Goal: Transaction & Acquisition: Purchase product/service

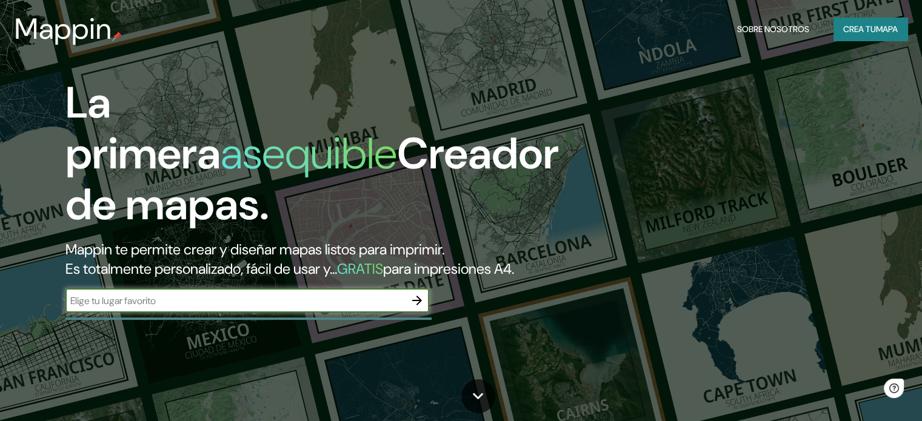
click at [378, 308] on input "text" at bounding box center [234, 301] width 339 height 14
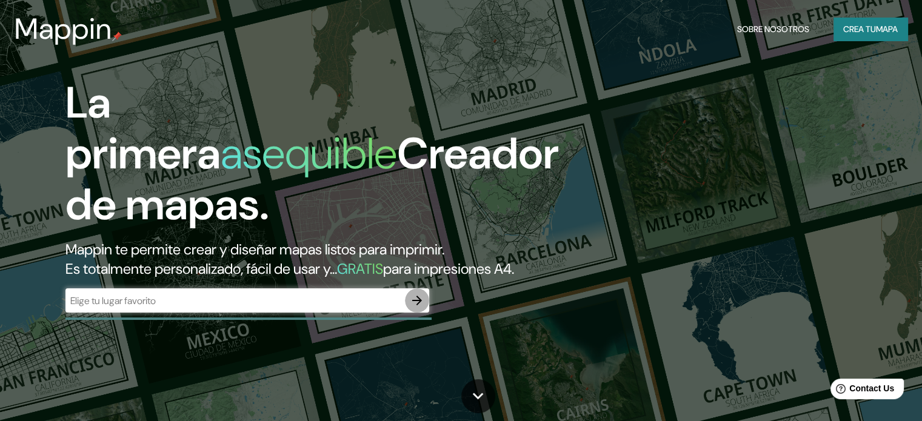
click at [416, 308] on icon "button" at bounding box center [417, 300] width 15 height 15
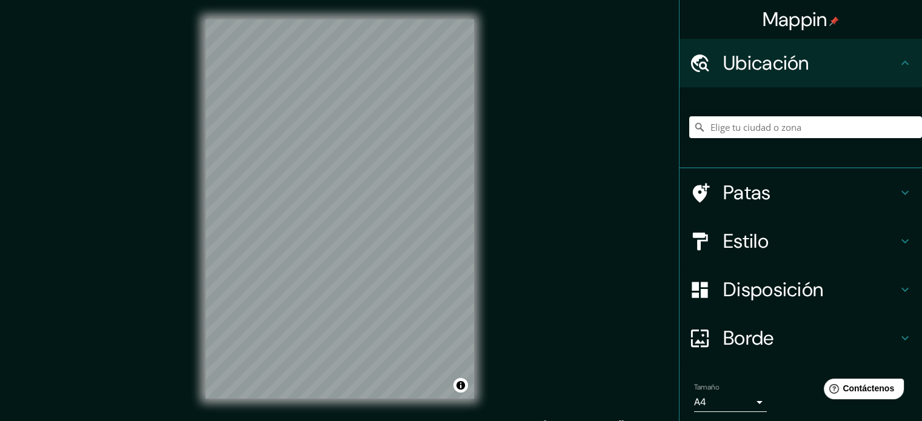
click at [819, 235] on h4 "Estilo" at bounding box center [810, 241] width 175 height 24
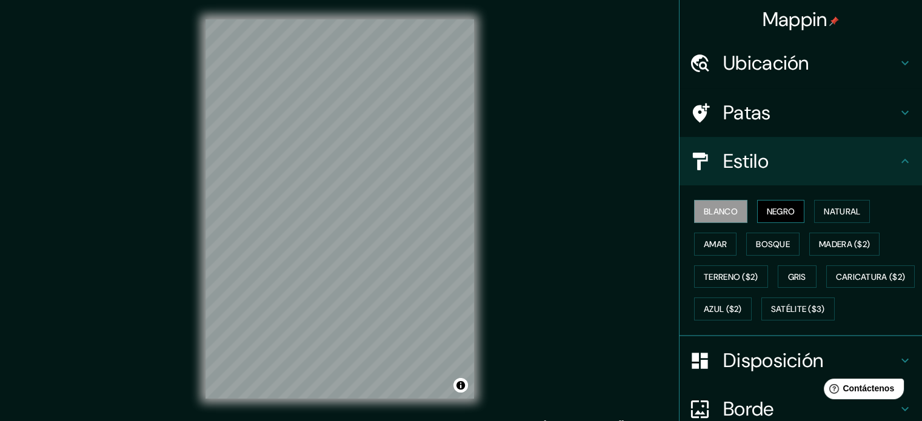
click at [769, 206] on font "Negro" at bounding box center [781, 211] width 28 height 11
click at [731, 210] on button "Blanco" at bounding box center [720, 211] width 53 height 23
click at [776, 213] on font "Negro" at bounding box center [781, 211] width 28 height 11
click at [632, 297] on div "Mappin Ubicación Patas Estilo Blanco Negro Natural [PERSON_NAME] ($2) Terreno (…" at bounding box center [461, 219] width 922 height 438
click at [731, 273] on font "Terreno ($2)" at bounding box center [731, 276] width 55 height 11
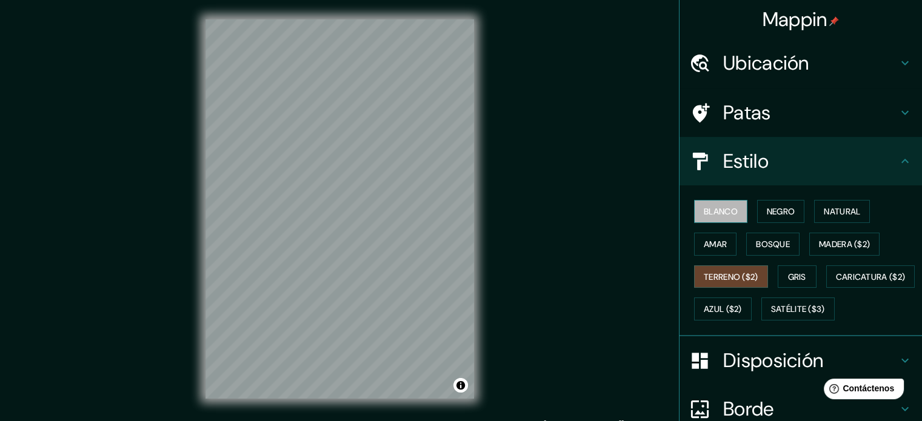
click at [730, 204] on button "Blanco" at bounding box center [720, 211] width 53 height 23
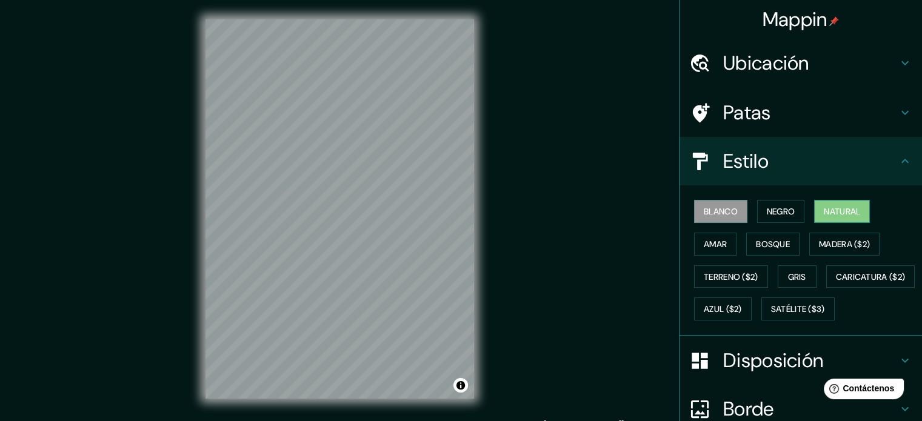
click at [839, 208] on font "Natural" at bounding box center [842, 211] width 36 height 11
click at [689, 235] on div "Blanco Negro Natural Amar Bosque Madera ($2) Terreno ($2) Gris Caricatura ($2) …" at bounding box center [805, 260] width 233 height 130
click at [694, 242] on button "Amar" at bounding box center [715, 244] width 42 height 23
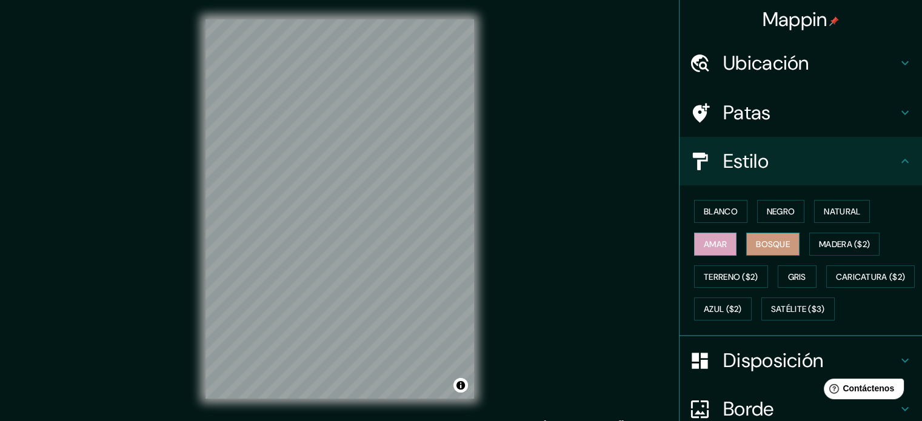
click at [756, 242] on font "Bosque" at bounding box center [773, 244] width 34 height 11
click at [827, 242] on font "Madera ($2)" at bounding box center [844, 244] width 51 height 11
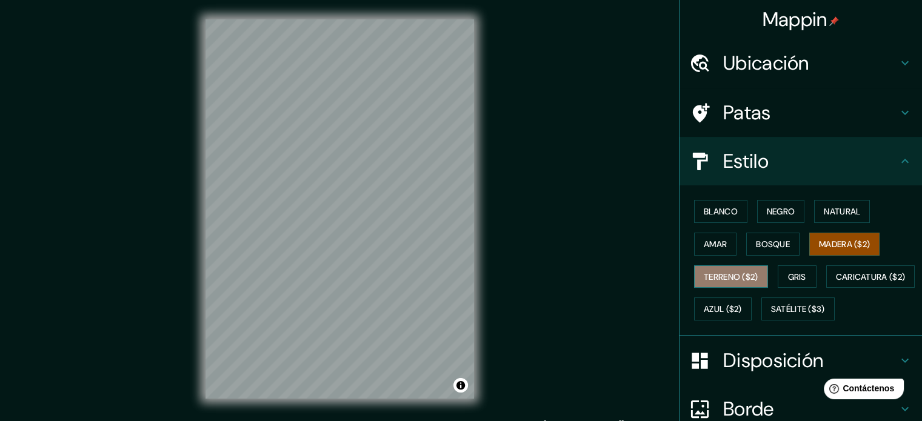
click at [722, 278] on font "Terreno ($2)" at bounding box center [731, 276] width 55 height 11
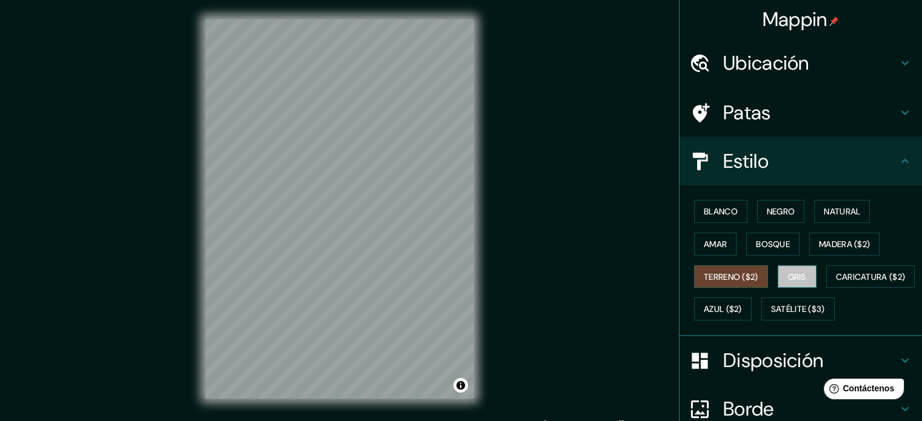
drag, startPoint x: 793, startPoint y: 270, endPoint x: 790, endPoint y: 280, distance: 10.2
click at [792, 271] on font "Gris" at bounding box center [797, 276] width 18 height 11
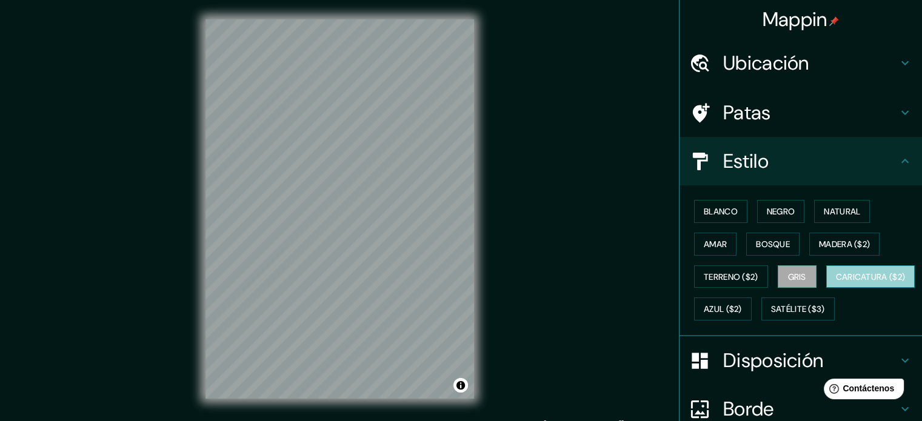
click at [836, 282] on font "Caricatura ($2)" at bounding box center [871, 276] width 70 height 11
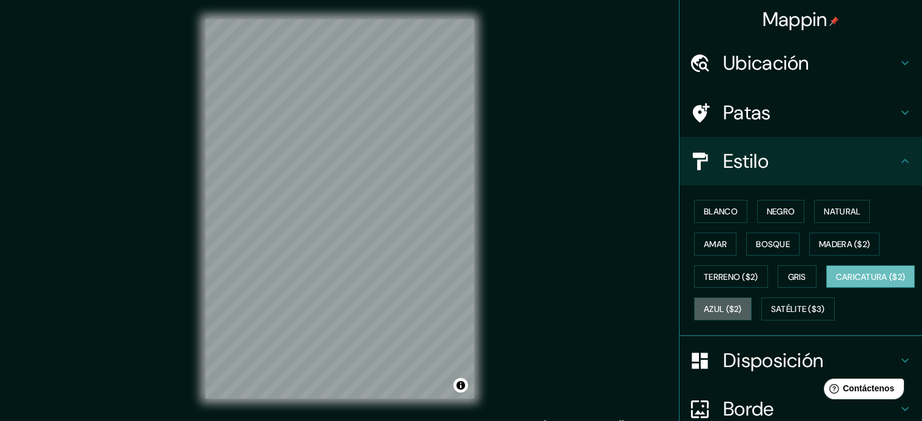
drag, startPoint x: 799, startPoint y: 301, endPoint x: 771, endPoint y: 316, distance: 32.5
click at [742, 301] on font "Azul ($2)" at bounding box center [723, 309] width 38 height 16
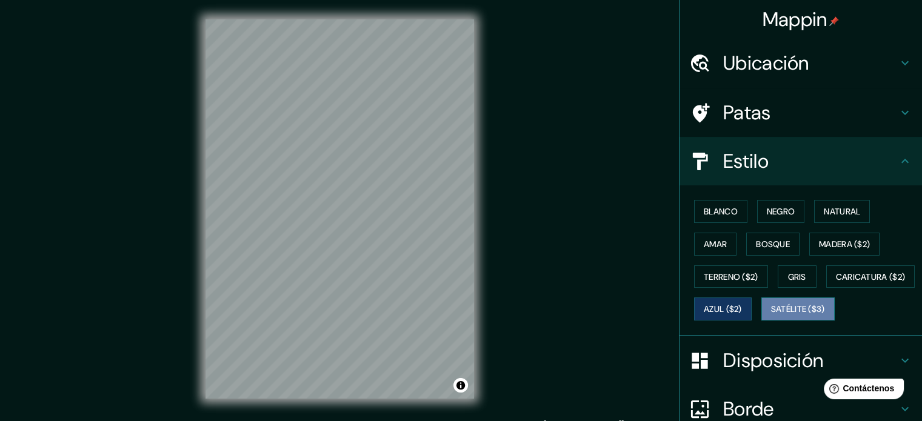
click at [771, 315] on font "Satélite ($3)" at bounding box center [798, 309] width 54 height 11
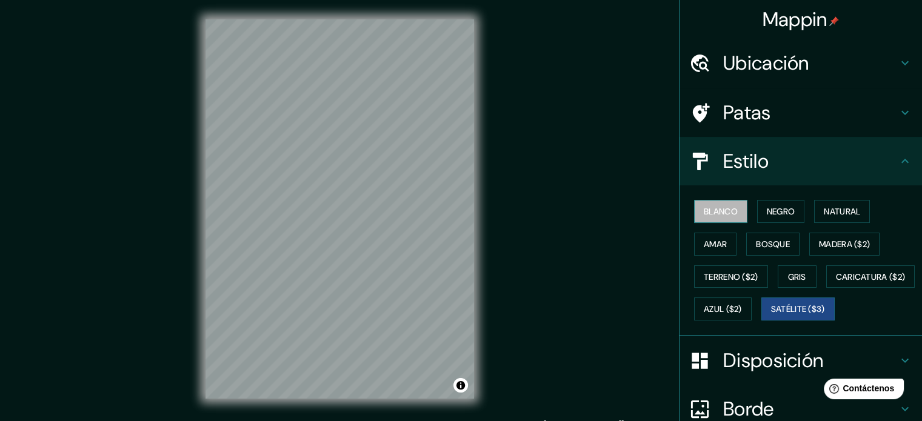
click at [717, 214] on font "Blanco" at bounding box center [721, 211] width 34 height 11
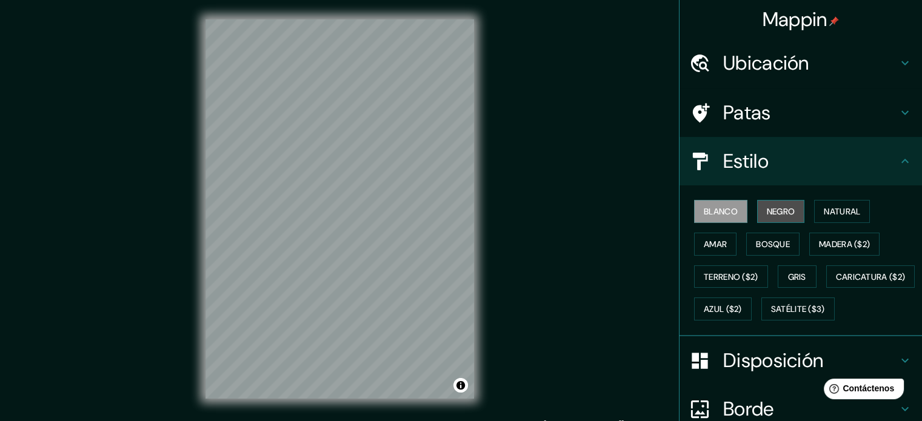
click at [767, 213] on font "Negro" at bounding box center [781, 211] width 28 height 11
click at [727, 245] on button "Amar" at bounding box center [715, 244] width 42 height 23
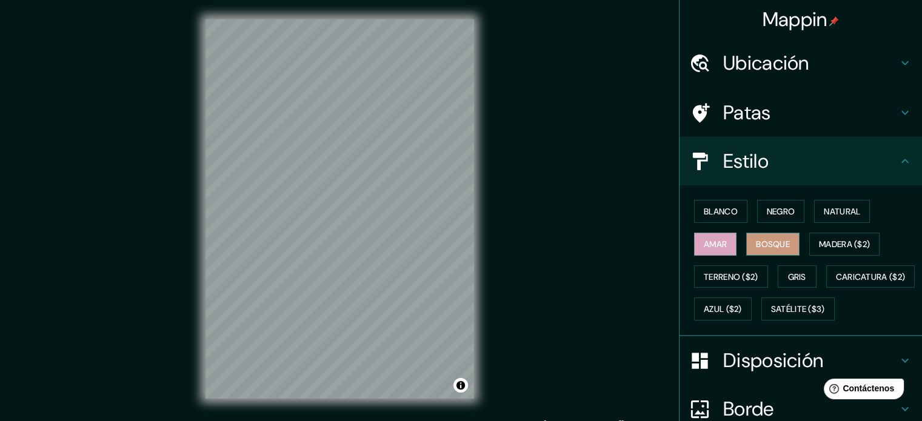
click at [775, 245] on font "Bosque" at bounding box center [773, 244] width 34 height 11
click at [836, 244] on font "Madera ($2)" at bounding box center [844, 244] width 51 height 11
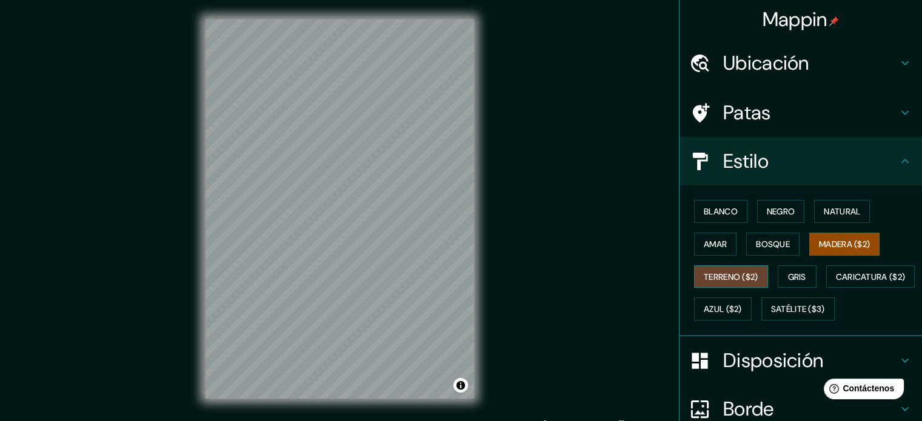
click at [717, 279] on font "Terreno ($2)" at bounding box center [731, 276] width 55 height 11
click at [788, 276] on font "Gris" at bounding box center [797, 276] width 18 height 11
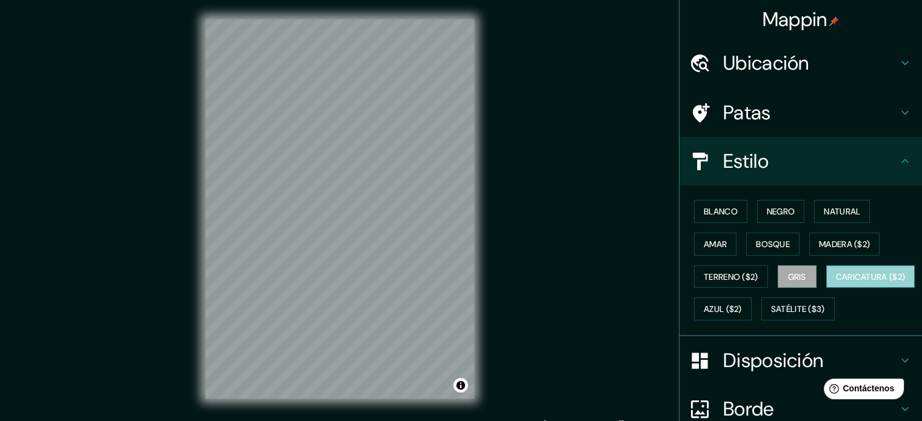
click at [836, 282] on font "Caricatura ($2)" at bounding box center [871, 276] width 70 height 11
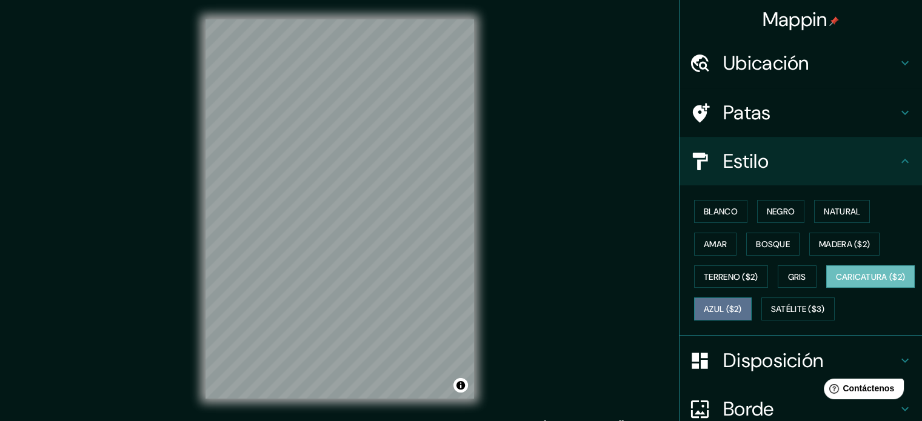
click at [742, 306] on font "Azul ($2)" at bounding box center [723, 309] width 38 height 11
drag, startPoint x: 742, startPoint y: 315, endPoint x: 740, endPoint y: 307, distance: 7.5
click at [836, 285] on font "Caricatura ($2)" at bounding box center [871, 277] width 70 height 16
click at [721, 275] on font "Terreno ($2)" at bounding box center [731, 276] width 55 height 11
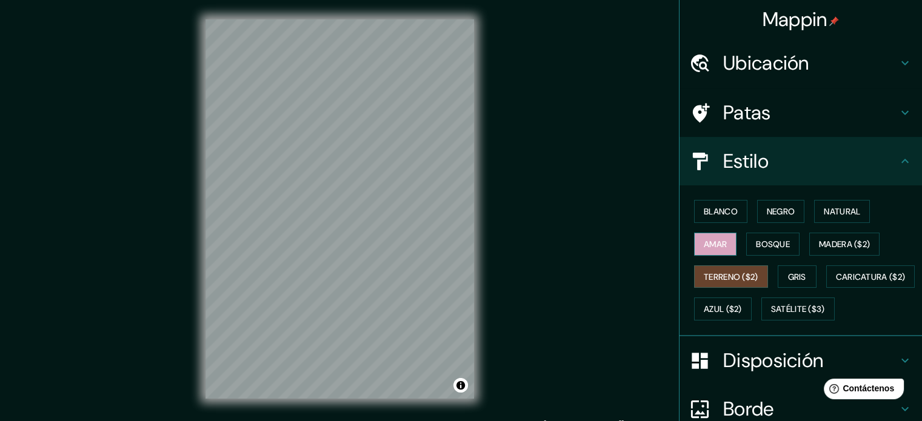
click at [721, 246] on button "Amar" at bounding box center [715, 244] width 42 height 23
click at [730, 215] on button "Blanco" at bounding box center [720, 211] width 53 height 23
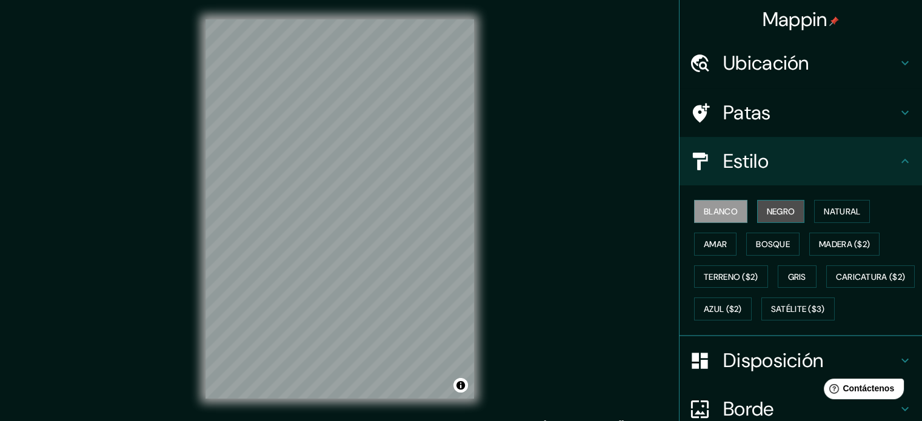
click at [780, 215] on font "Negro" at bounding box center [781, 211] width 28 height 11
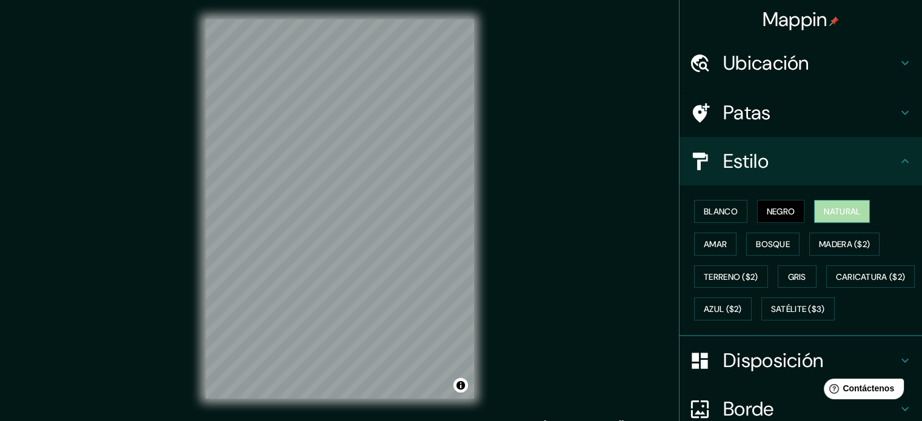
click at [814, 214] on button "Natural" at bounding box center [842, 211] width 56 height 23
click at [704, 206] on font "Blanco" at bounding box center [721, 211] width 34 height 11
click at [767, 216] on font "Negro" at bounding box center [781, 211] width 28 height 11
click at [713, 239] on font "Amar" at bounding box center [715, 244] width 23 height 11
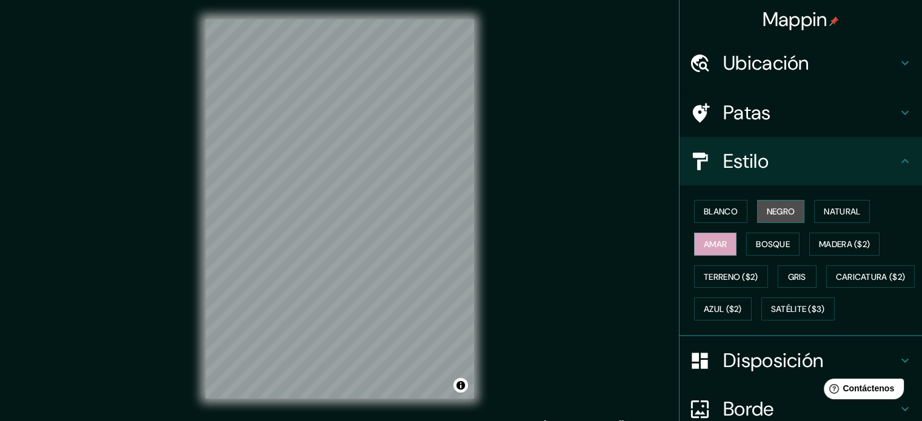
click at [783, 206] on font "Negro" at bounding box center [781, 211] width 28 height 11
click at [459, 385] on button "Activar o desactivar atribución" at bounding box center [460, 385] width 15 height 15
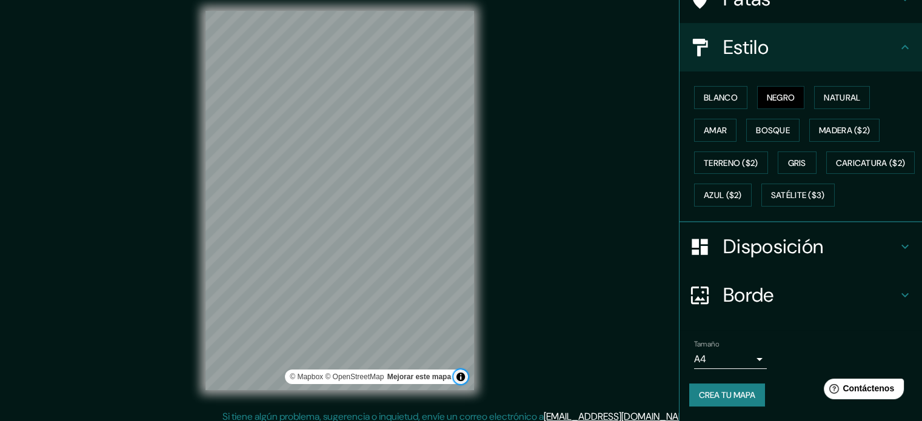
scroll to position [16, 0]
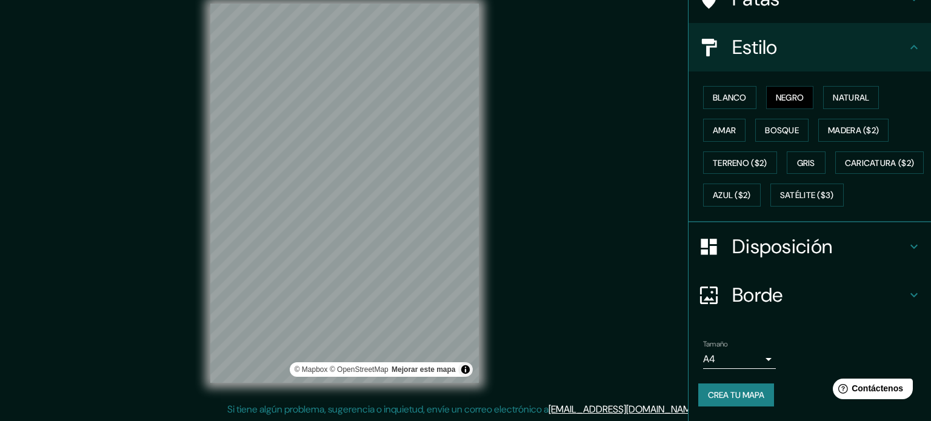
click at [751, 361] on body "Mappin Ubicación Patas Estilo Blanco Negro Natural [PERSON_NAME] ($2) Terreno (…" at bounding box center [465, 194] width 931 height 421
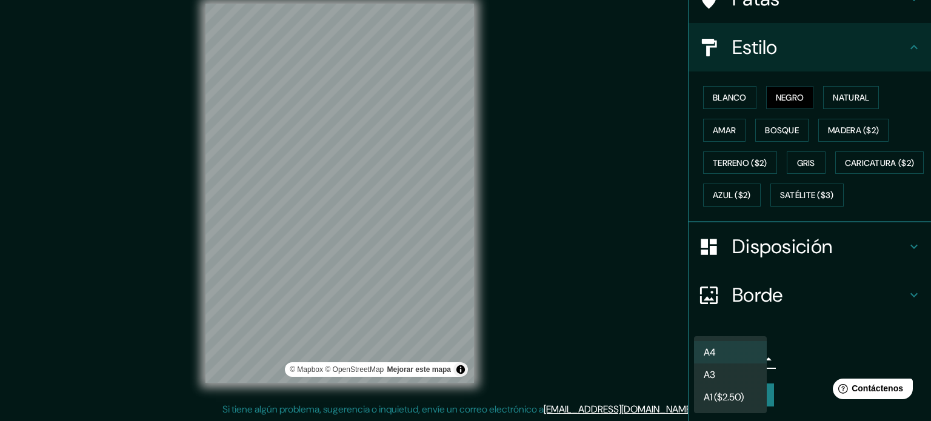
click at [728, 376] on li "A3" at bounding box center [730, 375] width 73 height 22
type input "a4"
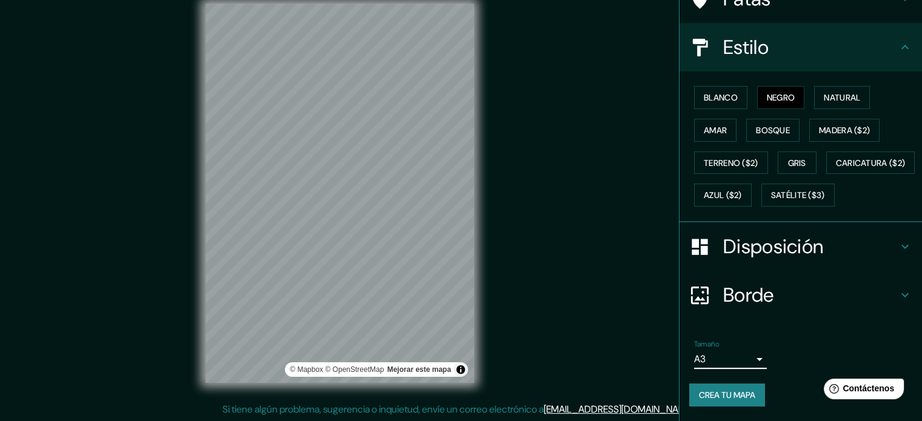
click at [739, 388] on font "Crea tu mapa" at bounding box center [727, 395] width 56 height 16
